Goal: Information Seeking & Learning: Understand process/instructions

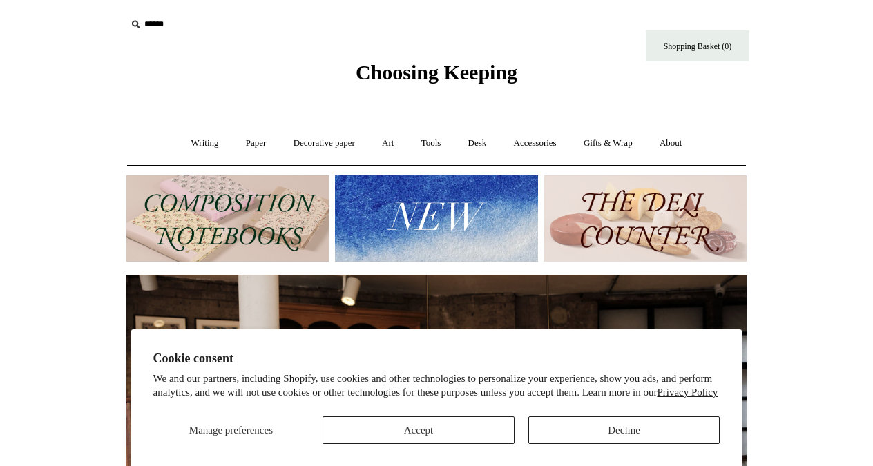
click at [625, 423] on button "Decline" at bounding box center [625, 431] width 192 height 28
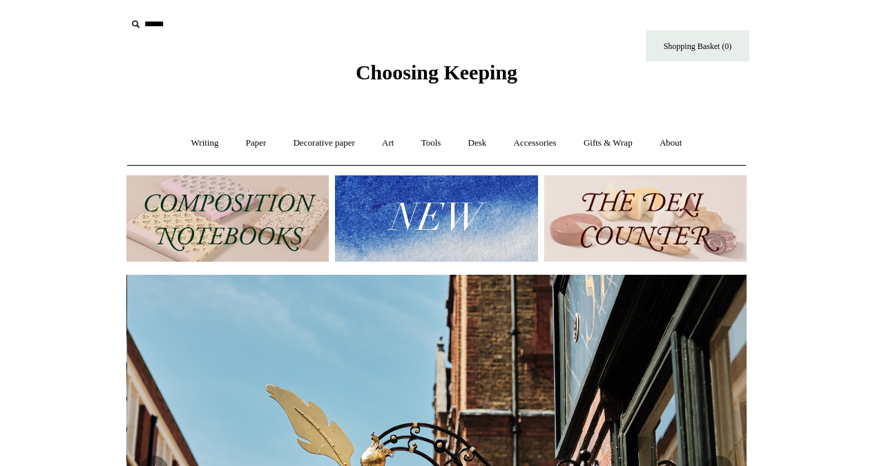
scroll to position [0, 620]
click at [651, 234] on img at bounding box center [645, 219] width 202 height 86
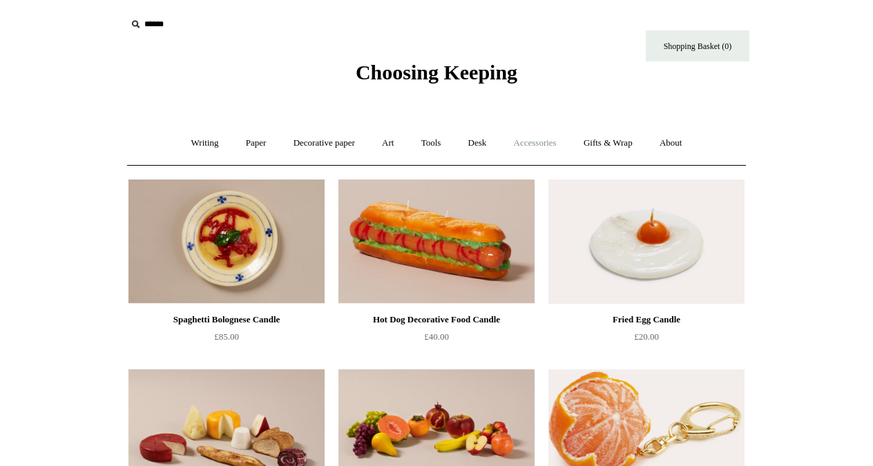
click at [537, 142] on link "Accessories +" at bounding box center [536, 143] width 68 height 37
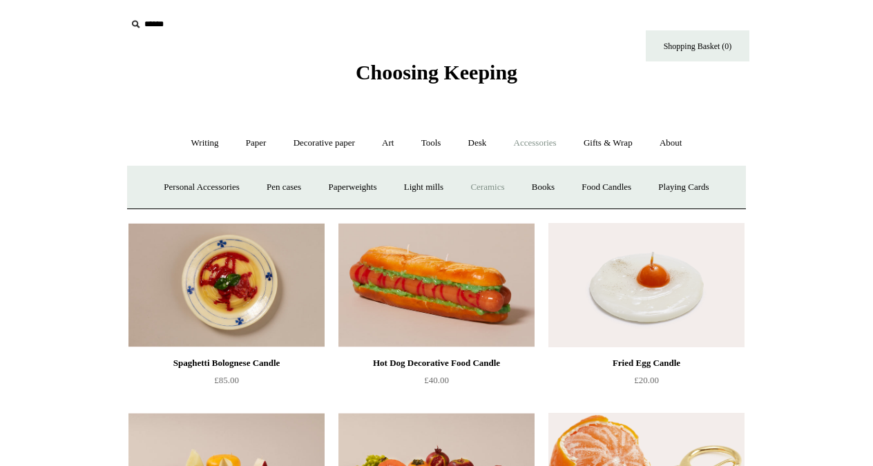
click at [498, 189] on link "Ceramics +" at bounding box center [487, 187] width 59 height 37
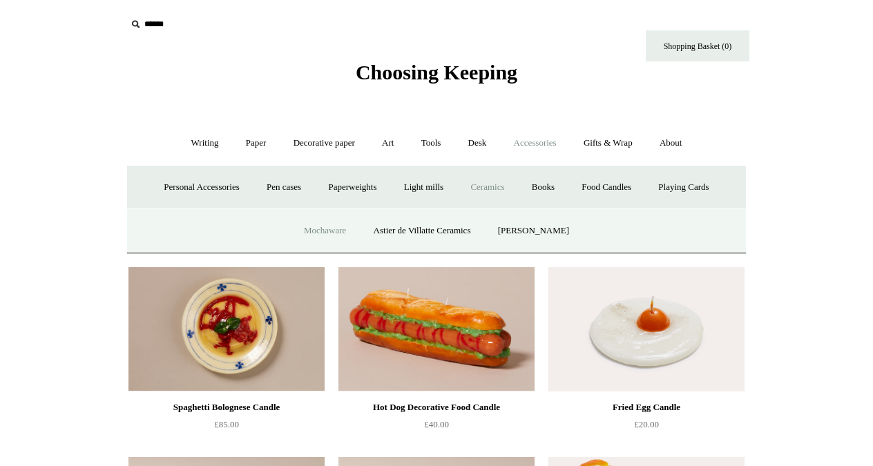
click at [323, 229] on link "Mochaware" at bounding box center [325, 231] width 67 height 37
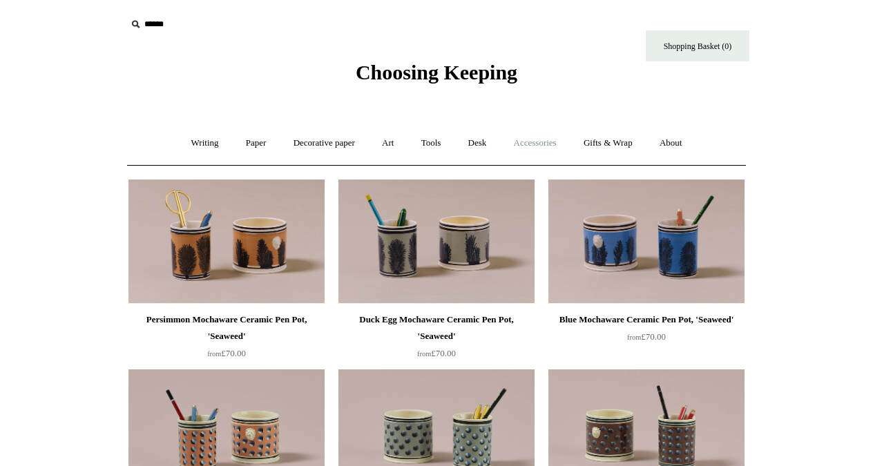
click at [540, 140] on link "Accessories +" at bounding box center [536, 143] width 68 height 37
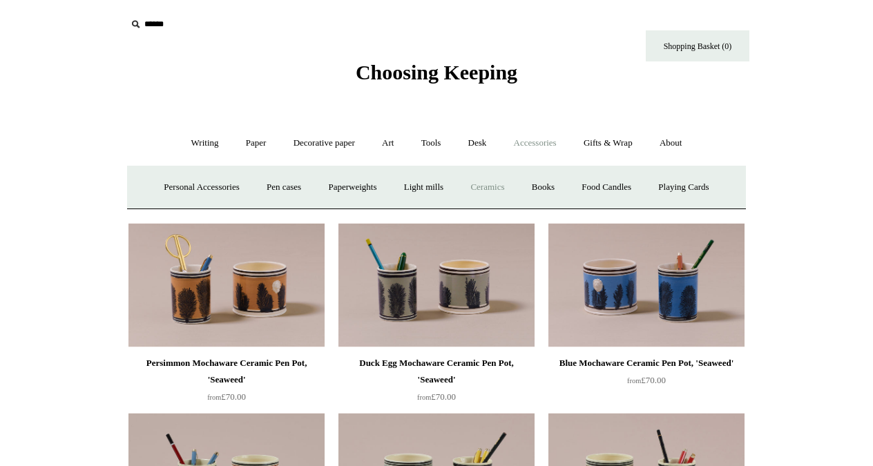
click at [484, 187] on link "Ceramics +" at bounding box center [487, 187] width 59 height 37
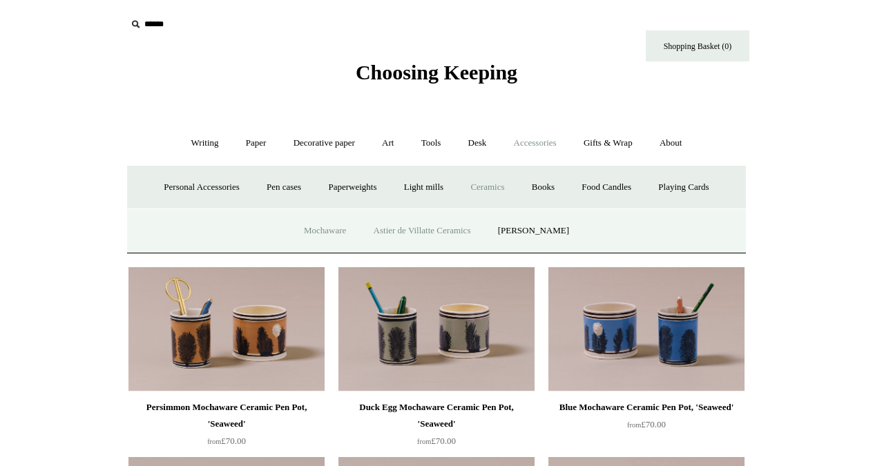
click at [416, 230] on link "Astier de Villatte Ceramics" at bounding box center [422, 231] width 122 height 37
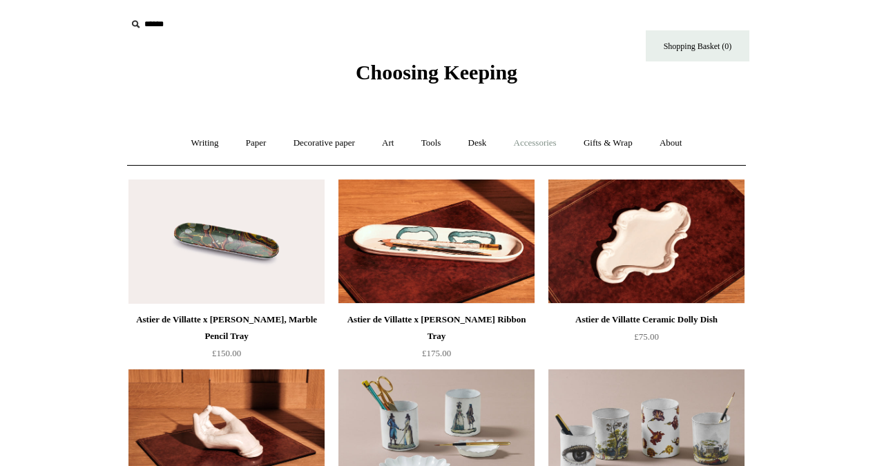
click at [548, 140] on link "Accessories +" at bounding box center [536, 143] width 68 height 37
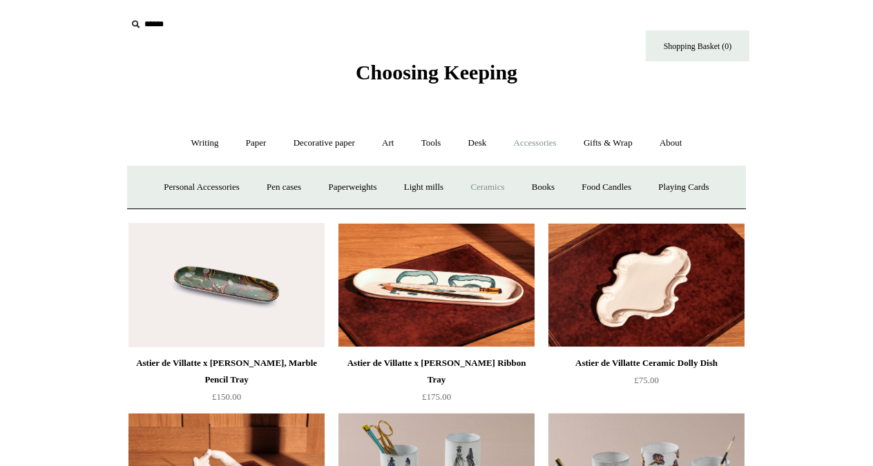
click at [498, 184] on link "Ceramics +" at bounding box center [487, 187] width 59 height 37
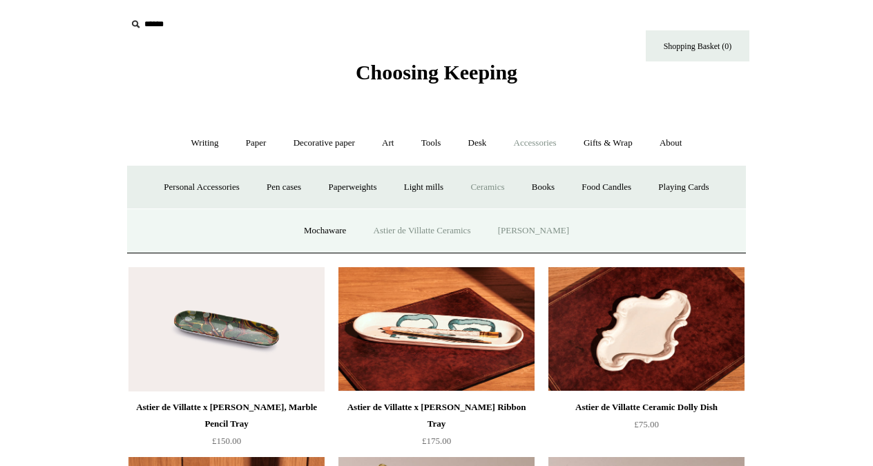
click at [531, 228] on link "[PERSON_NAME]" at bounding box center [534, 231] width 96 height 37
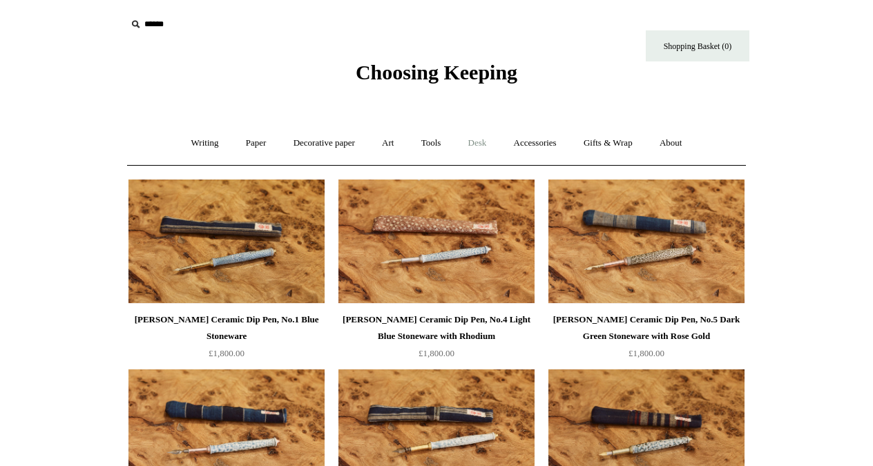
click at [477, 140] on link "Desk +" at bounding box center [478, 143] width 44 height 37
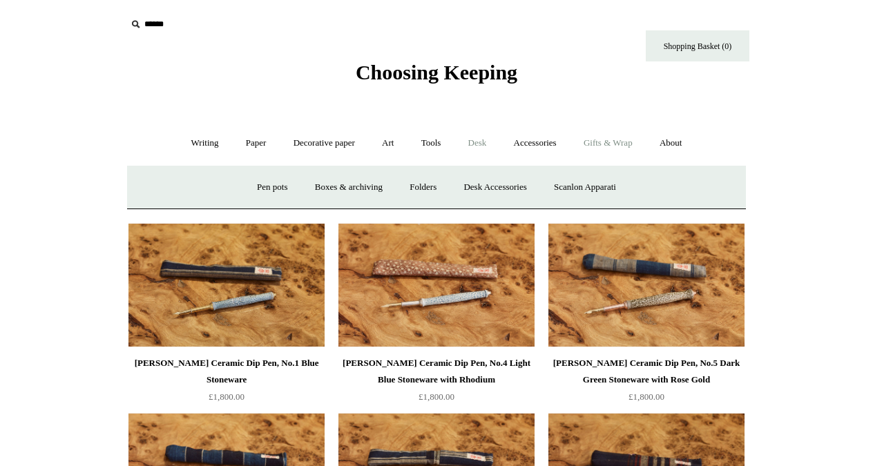
click at [619, 142] on link "Gifts & Wrap +" at bounding box center [608, 143] width 74 height 37
click at [641, 185] on link "Gifts +" at bounding box center [631, 187] width 43 height 37
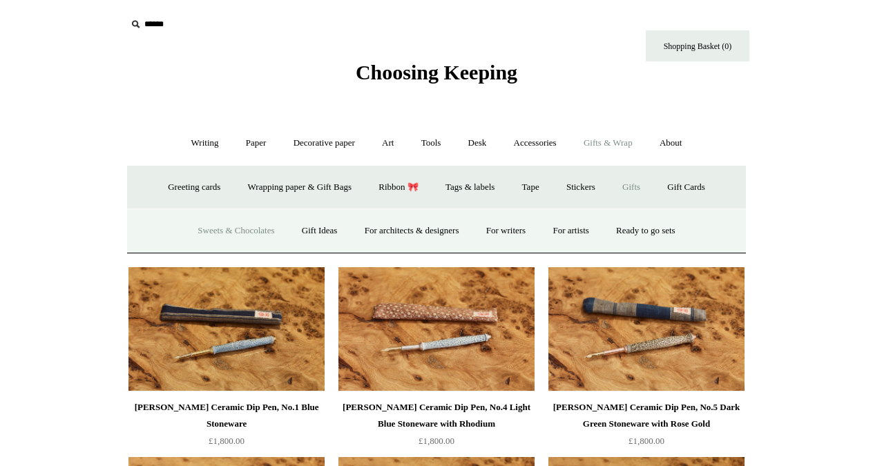
click at [225, 231] on link "Sweets & Chocolates" at bounding box center [236, 231] width 102 height 37
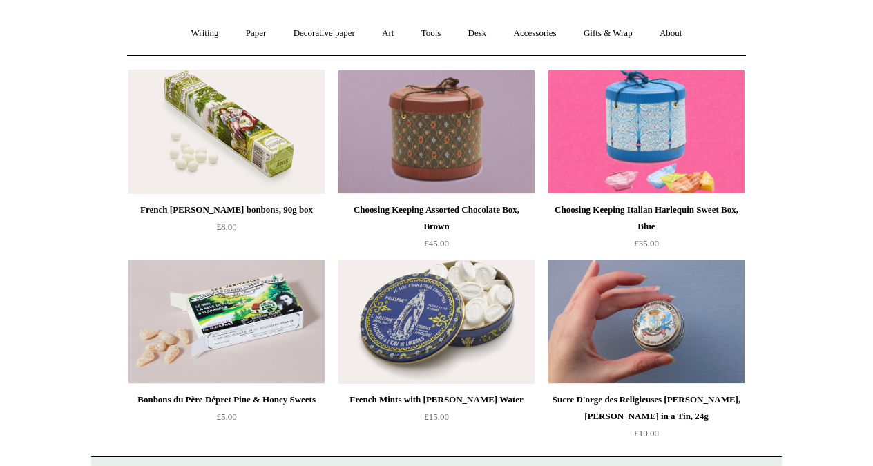
scroll to position [110, 0]
click at [441, 336] on img at bounding box center [437, 322] width 196 height 124
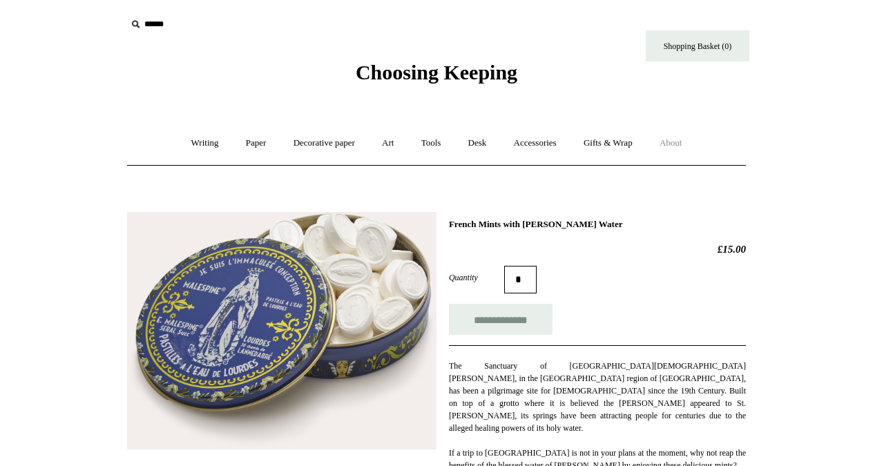
click at [676, 146] on link "About +" at bounding box center [671, 143] width 48 height 37
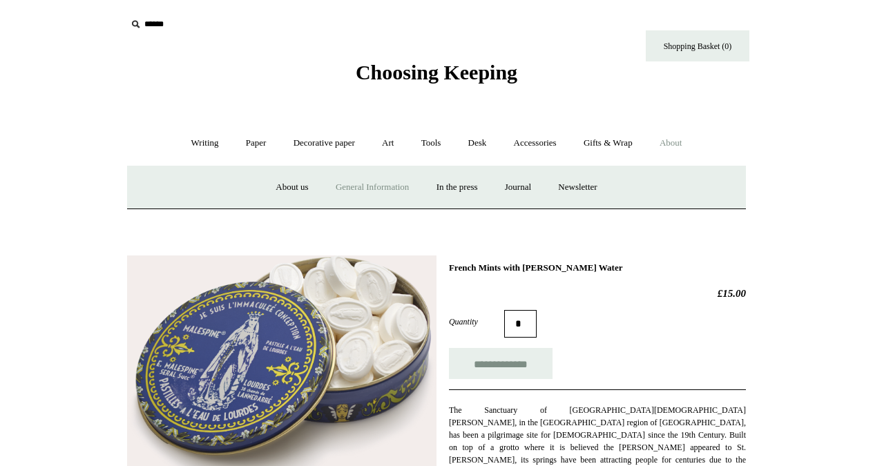
click at [383, 187] on link "General Information" at bounding box center [372, 187] width 98 height 37
